Goal: Information Seeking & Learning: Learn about a topic

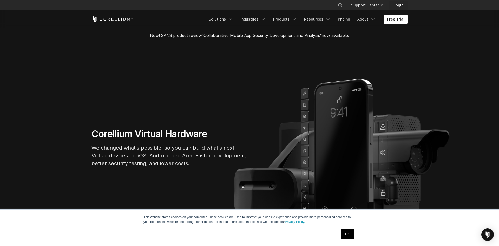
click at [393, 7] on link "Login" at bounding box center [399, 5] width 18 height 9
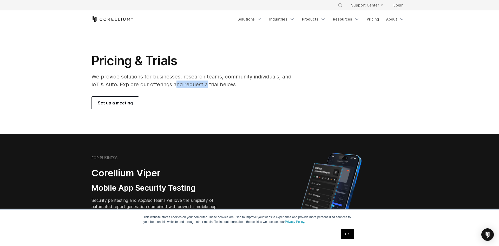
drag, startPoint x: 174, startPoint y: 81, endPoint x: 206, endPoint y: 81, distance: 32.3
click at [206, 81] on p "We provide solutions for businesses, research teams, community individuals, and…" at bounding box center [195, 81] width 207 height 16
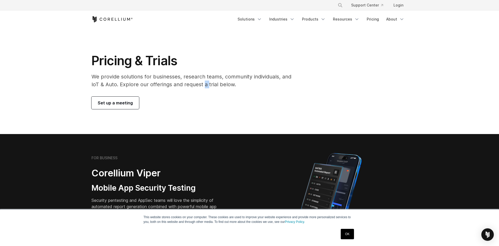
click at [206, 81] on p "We provide solutions for businesses, research teams, community individuals, and…" at bounding box center [195, 81] width 207 height 16
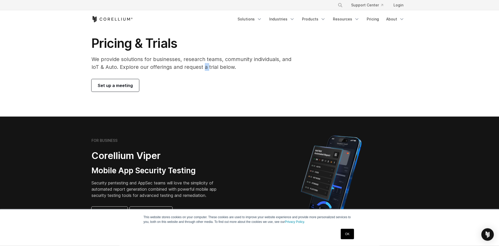
scroll to position [27, 0]
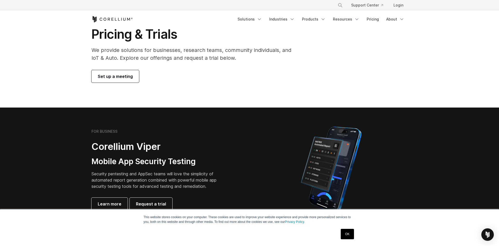
click at [166, 145] on h2 "Corellium Viper" at bounding box center [158, 147] width 133 height 12
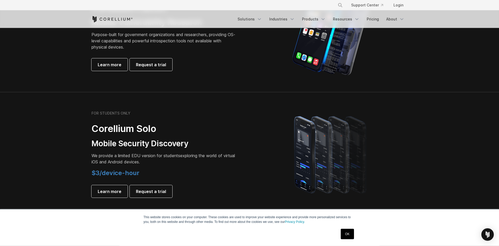
scroll to position [292, 0]
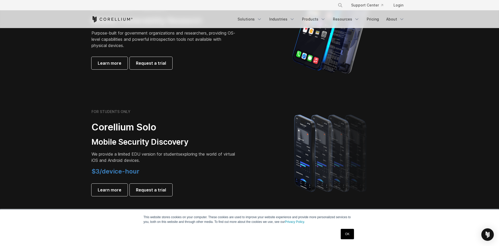
click at [180, 149] on div "FOR STUDENTS ONLY Corellium Solo Mobile Security Discovery We provide a limited…" at bounding box center [165, 153] width 146 height 87
click at [176, 156] on span "We provide a limited EDU version for students" at bounding box center [136, 154] width 89 height 5
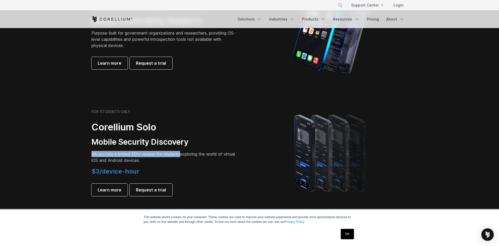
click at [176, 156] on span "We provide a limited EDU version for students" at bounding box center [136, 154] width 89 height 5
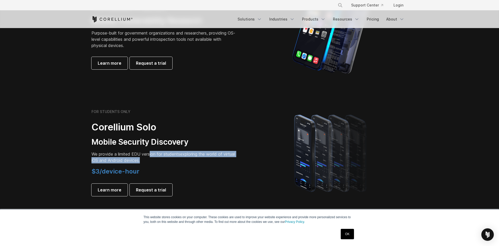
drag, startPoint x: 151, startPoint y: 154, endPoint x: 176, endPoint y: 162, distance: 26.7
click at [176, 162] on p "We provide a limited EDU version for students exploring the world of virtual iO…" at bounding box center [165, 157] width 146 height 12
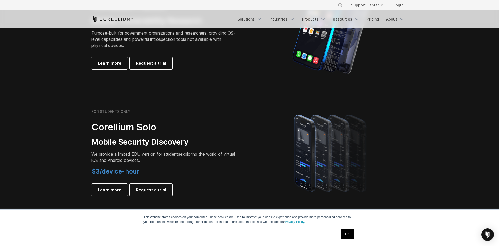
click at [176, 159] on p "We provide a limited EDU version for students exploring the world of virtual iO…" at bounding box center [165, 157] width 146 height 12
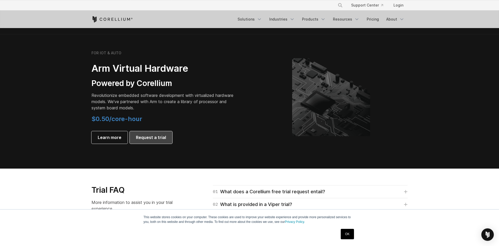
scroll to position [610, 0]
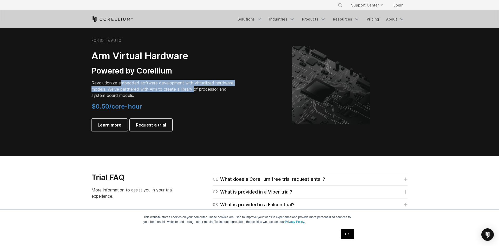
drag, startPoint x: 120, startPoint y: 85, endPoint x: 196, endPoint y: 91, distance: 76.5
click at [196, 91] on p "Revolutionize embedded software development with virtualized hardware models. W…" at bounding box center [165, 89] width 146 height 19
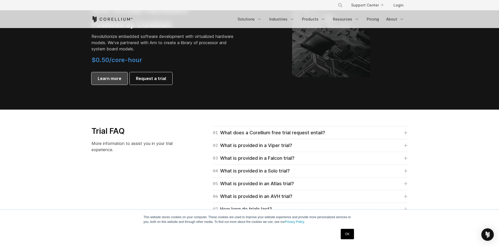
scroll to position [663, 0]
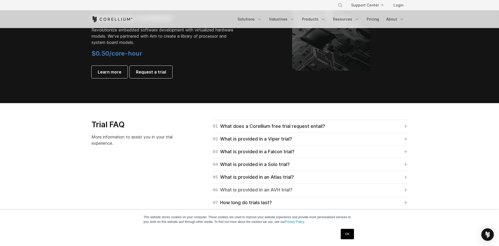
click at [277, 193] on div "06 What is provided in an AVH trial?" at bounding box center [253, 190] width 80 height 7
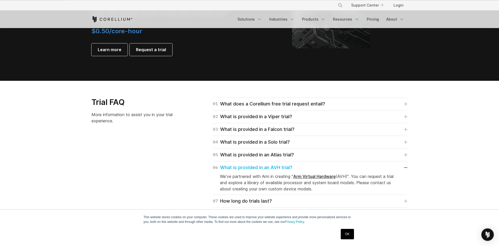
scroll to position [690, 0]
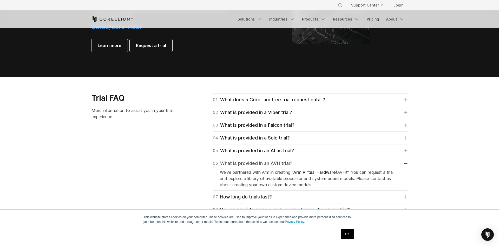
click at [270, 166] on div "06 What is provided in an AVH trial?" at bounding box center [253, 163] width 80 height 7
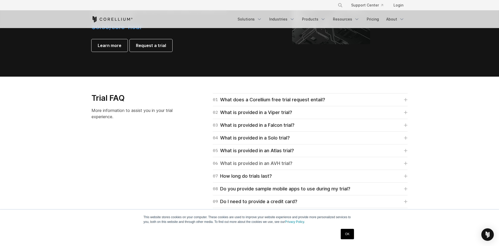
click at [270, 166] on div "06 What is provided in an AVH trial?" at bounding box center [253, 163] width 80 height 7
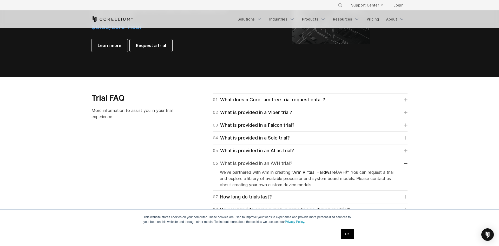
click at [270, 166] on div "06 What is provided in an AVH trial?" at bounding box center [253, 163] width 80 height 7
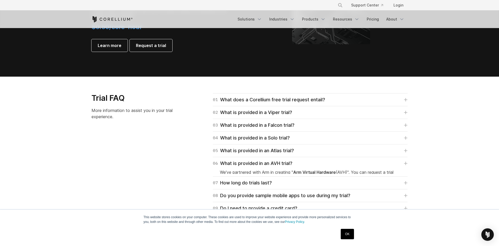
click at [270, 155] on div "05 What is provided in an Atlas trial? Atlas trials are intended for automative…" at bounding box center [310, 151] width 195 height 13
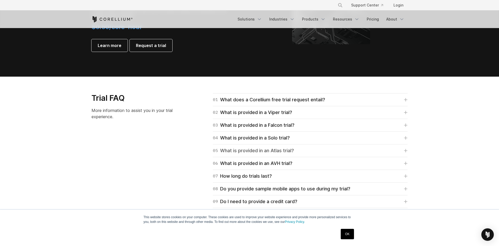
click at [272, 151] on div "05 What is provided in an Atlas trial?" at bounding box center [253, 150] width 81 height 7
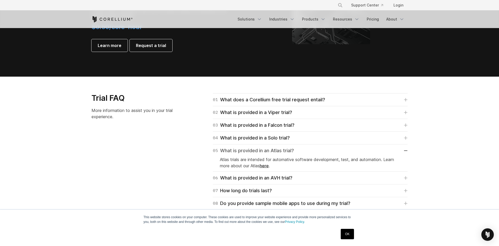
click at [272, 151] on div "05 What is provided in an Atlas trial?" at bounding box center [253, 150] width 81 height 7
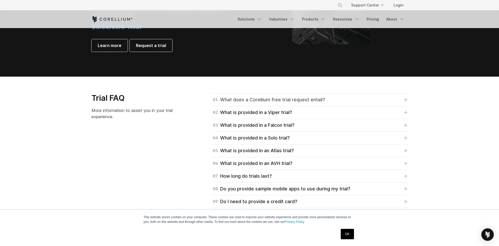
click at [294, 101] on div "01 What does a Corellium free trial request entail?" at bounding box center [269, 99] width 112 height 7
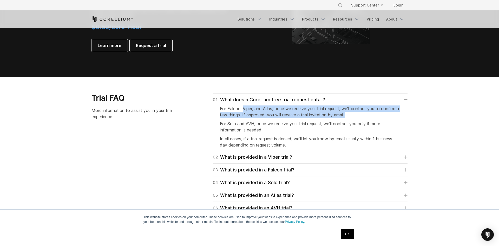
drag, startPoint x: 243, startPoint y: 111, endPoint x: 366, endPoint y: 116, distance: 122.4
click at [366, 116] on p "For Falcon, Viper, and Atlas, once we receive your trial request, we'll contact…" at bounding box center [310, 112] width 181 height 12
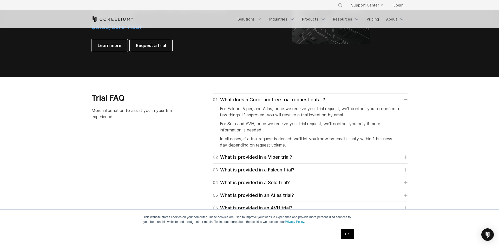
click at [366, 116] on p "For Falcon, Viper, and Atlas, once we receive your trial request, we'll contact…" at bounding box center [310, 112] width 181 height 12
click at [357, 122] on span "For Solo and AVH, once we receive your trial request, we'll contact you only if…" at bounding box center [300, 126] width 161 height 11
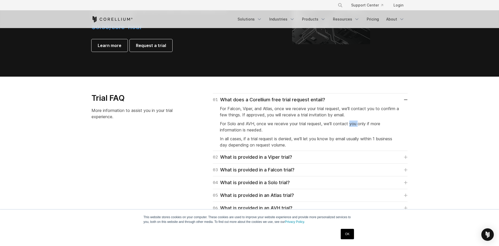
click at [357, 122] on span "For Solo and AVH, once we receive your trial request, we'll contact you only if…" at bounding box center [300, 126] width 161 height 11
drag, startPoint x: 268, startPoint y: 126, endPoint x: 298, endPoint y: 130, distance: 31.0
click at [298, 130] on p "For Solo and AVH, once we receive your trial request, we'll contact you only if…" at bounding box center [310, 127] width 181 height 12
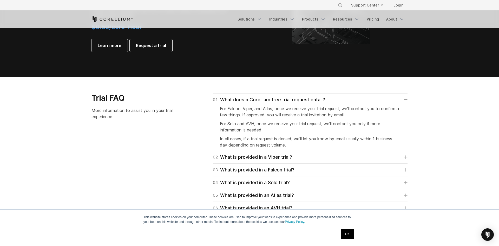
click at [298, 130] on p "For Solo and AVH, once we receive your trial request, we'll contact you only if…" at bounding box center [310, 127] width 181 height 12
click at [300, 125] on span "For Solo and AVH, once we receive your trial request, we'll contact you only if…" at bounding box center [300, 126] width 161 height 11
click at [284, 137] on span "In all cases, if a trial request is denied, we'll let you know by email usually…" at bounding box center [306, 141] width 172 height 11
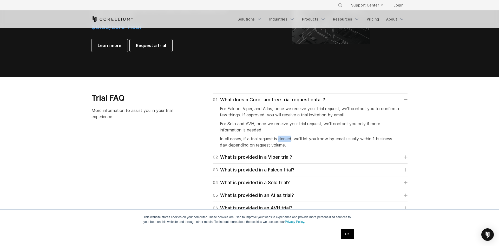
click at [284, 137] on span "In all cases, if a trial request is denied, we'll let you know by email usually…" at bounding box center [306, 141] width 172 height 11
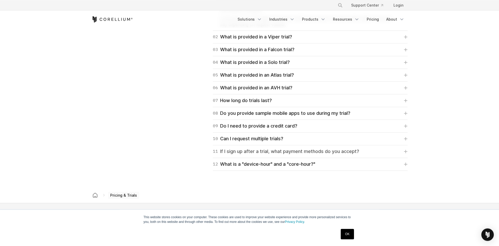
scroll to position [823, 0]
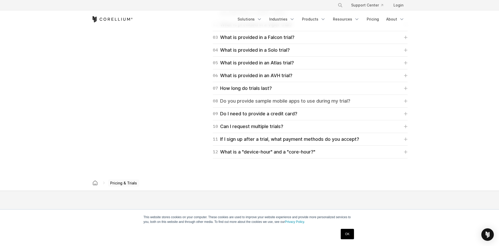
click at [294, 103] on div "08 Do you provide sample mobile apps to use during my trial?" at bounding box center [282, 101] width 138 height 7
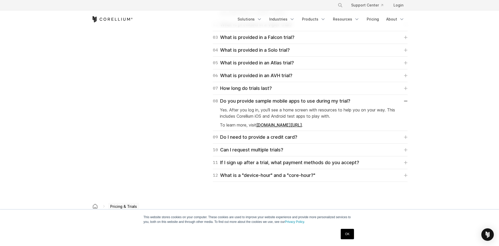
click at [275, 110] on p "Yes. After you log in, you'll see a home screen with resources to help you on y…" at bounding box center [310, 113] width 181 height 12
click at [286, 102] on div "08 Do you provide sample mobile apps to use during my trial?" at bounding box center [282, 101] width 138 height 7
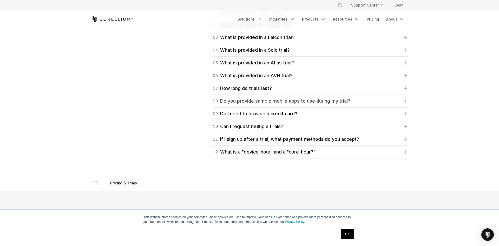
click at [283, 105] on div "08 Do you provide sample mobile apps to use during my trial?" at bounding box center [282, 101] width 138 height 7
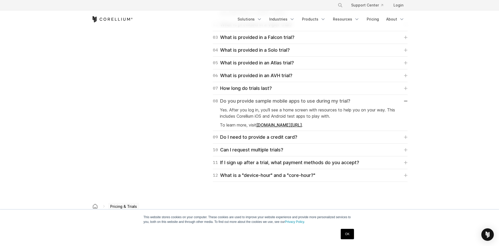
click at [295, 102] on div "08 Do you provide sample mobile apps to use during my trial?" at bounding box center [282, 101] width 138 height 7
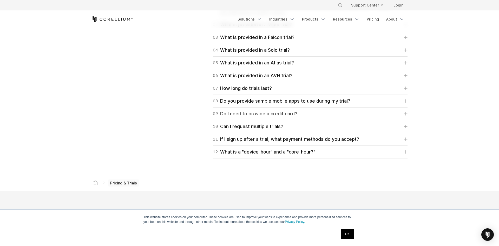
click at [281, 115] on div "09 Do I need to provide a credit card?" at bounding box center [255, 113] width 85 height 7
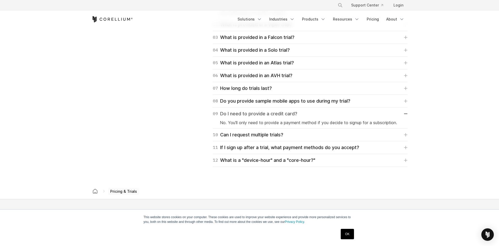
click at [281, 115] on div "09 Do I need to provide a credit card?" at bounding box center [255, 113] width 85 height 7
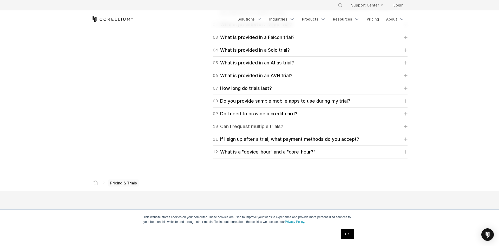
click at [274, 130] on div "10 Can I request multiple trials?" at bounding box center [248, 126] width 71 height 7
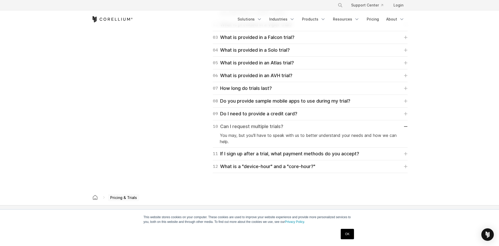
click at [279, 125] on div "10 Can I request multiple trials?" at bounding box center [248, 126] width 71 height 7
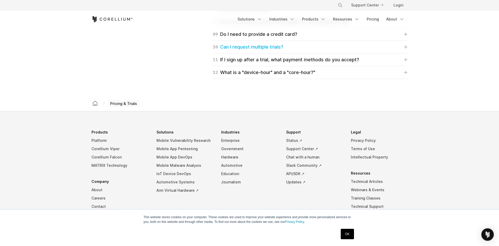
scroll to position [929, 0]
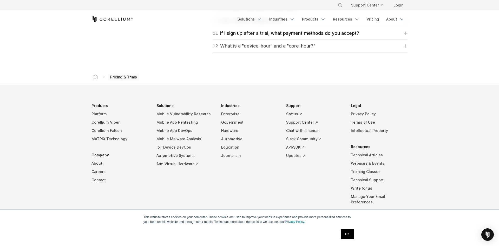
click at [278, 47] on div "12 What is a "device-hour" and a "core-hour?"" at bounding box center [264, 45] width 102 height 7
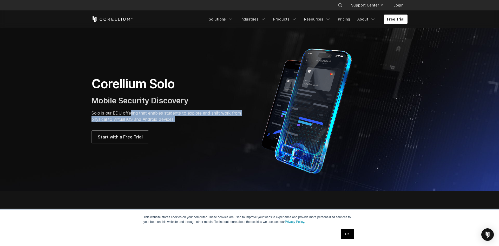
drag, startPoint x: 149, startPoint y: 114, endPoint x: 184, endPoint y: 118, distance: 35.5
click at [184, 118] on p "Solo is our EDU offering that enables students to explore and shift work from p…" at bounding box center [168, 116] width 153 height 12
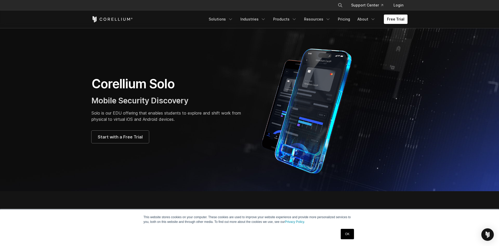
click at [184, 118] on p "Solo is our EDU offering that enables students to explore and shift work from p…" at bounding box center [168, 116] width 153 height 12
click at [190, 114] on p "Solo is our EDU offering that enables students to explore and shift work from p…" at bounding box center [168, 116] width 153 height 12
click at [189, 114] on p "Solo is our EDU offering that enables students to explore and shift work from p…" at bounding box center [168, 116] width 153 height 12
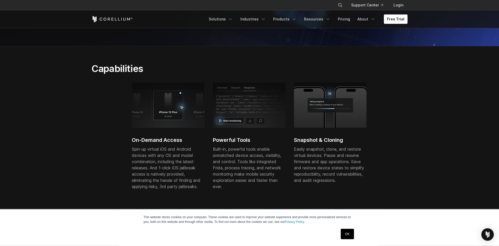
scroll to position [159, 0]
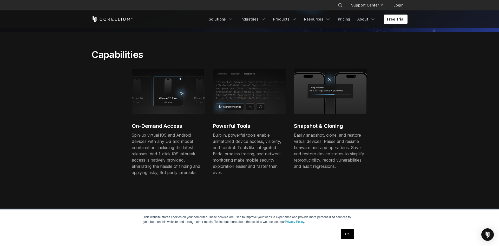
drag, startPoint x: 176, startPoint y: 125, endPoint x: 313, endPoint y: 149, distance: 139.5
click at [313, 149] on div "On-Demand Access Spin-up virtual iOS and Android devices with any OS and model …" at bounding box center [253, 128] width 243 height 118
click at [313, 149] on p "Easily snapshot, clone, and restore virtual devices. Pause and resume firmware …" at bounding box center [330, 150] width 73 height 37
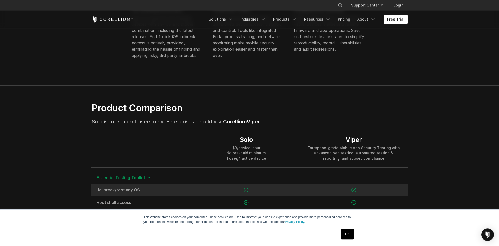
scroll to position [318, 0]
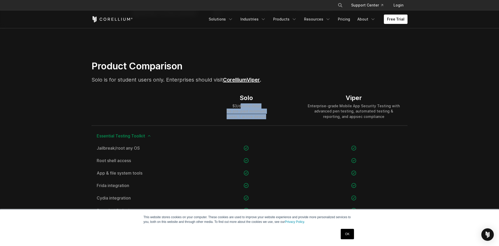
drag, startPoint x: 246, startPoint y: 106, endPoint x: 285, endPoint y: 119, distance: 40.6
click at [285, 119] on div "Solo $3/device-hour No pre-paid minimum 1 user, 1 active device" at bounding box center [246, 106] width 107 height 37
click at [260, 113] on div "$3/device-hour No pre-paid minimum 1 user, 1 active device" at bounding box center [247, 112] width 40 height 16
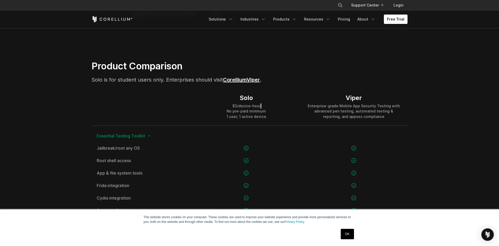
click at [260, 113] on div "$3/device-hour No pre-paid minimum 1 user, 1 active device" at bounding box center [247, 112] width 40 height 16
click at [259, 119] on div "Solo $3/device-hour No pre-paid minimum 1 user, 1 active device" at bounding box center [246, 106] width 107 height 37
click at [259, 119] on div "$3/device-hour No pre-paid minimum 1 user, 1 active device" at bounding box center [247, 112] width 40 height 16
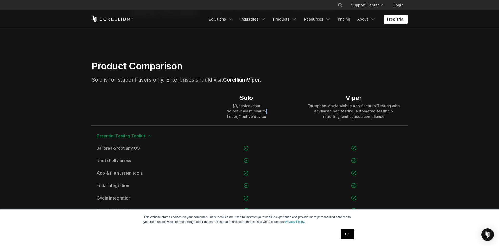
click at [259, 119] on div "$3/device-hour No pre-paid minimum 1 user, 1 active device" at bounding box center [247, 112] width 40 height 16
click at [328, 115] on div "Enterprise-grade Mobile App Security Testing with advanced pen testing, automat…" at bounding box center [354, 112] width 97 height 16
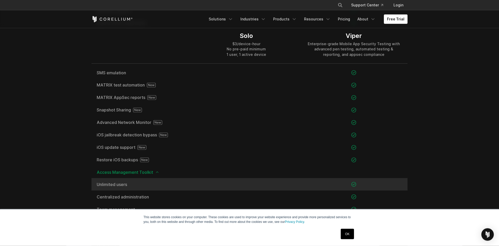
scroll to position [584, 0]
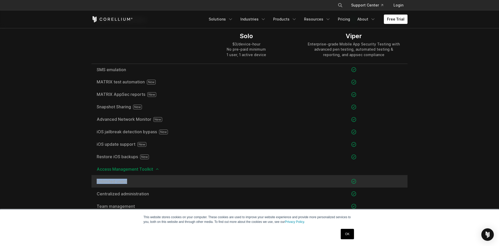
drag, startPoint x: 149, startPoint y: 133, endPoint x: 278, endPoint y: 182, distance: 138.0
click at [278, 182] on div "Essential Testing Toolkit Jailbreak/root any OS Root shell access" at bounding box center [250, 89] width 316 height 457
click at [281, 180] on div at bounding box center [246, 181] width 107 height 12
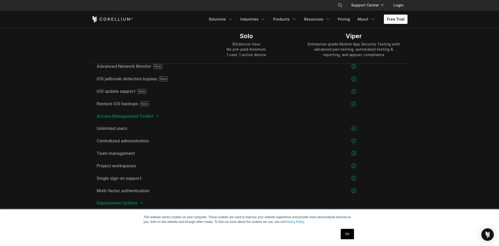
scroll to position [743, 0]
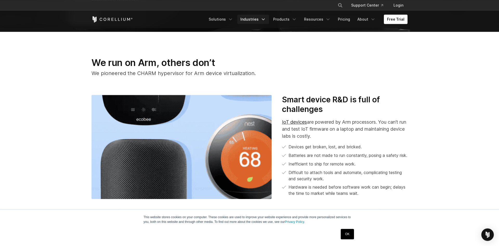
scroll to position [265, 0]
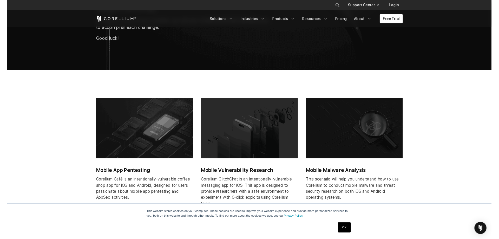
scroll to position [162, 0]
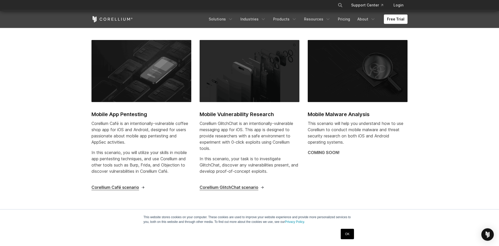
click at [330, 154] on strong "COMING SOON!" at bounding box center [324, 152] width 32 height 5
click at [344, 118] on h2 "Mobile Malware Analysis" at bounding box center [358, 115] width 100 height 8
